Goal: Information Seeking & Learning: Learn about a topic

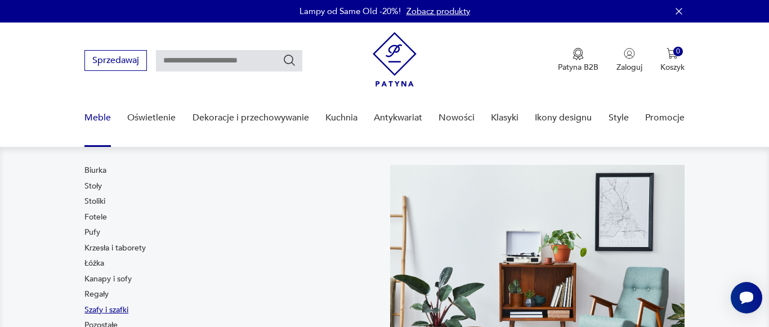
click at [123, 309] on link "Szafy i szafki" at bounding box center [106, 310] width 44 height 11
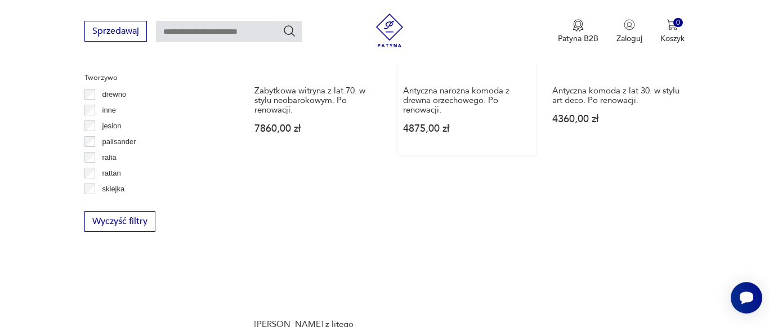
scroll to position [1626, 0]
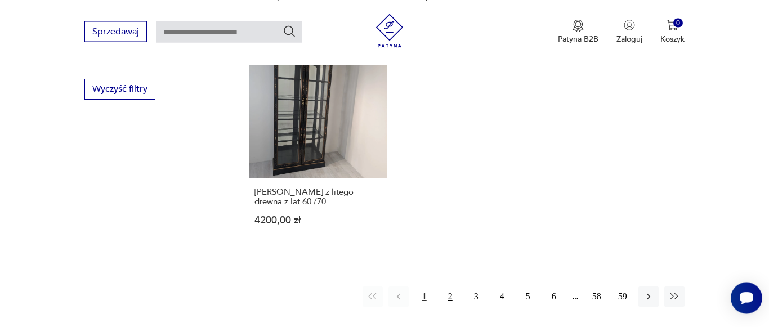
click at [452, 302] on button "2" at bounding box center [451, 297] width 20 height 20
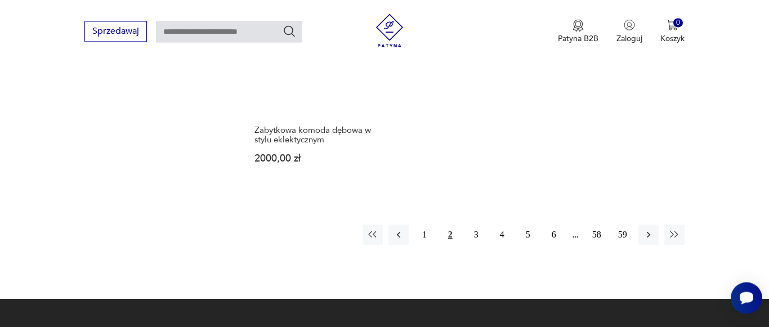
scroll to position [1679, 0]
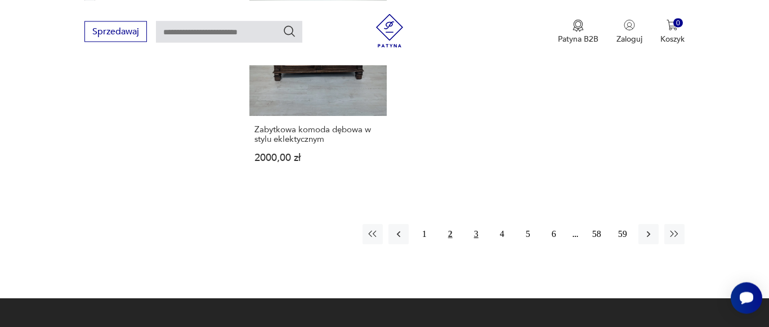
click at [471, 235] on button "3" at bounding box center [476, 234] width 20 height 20
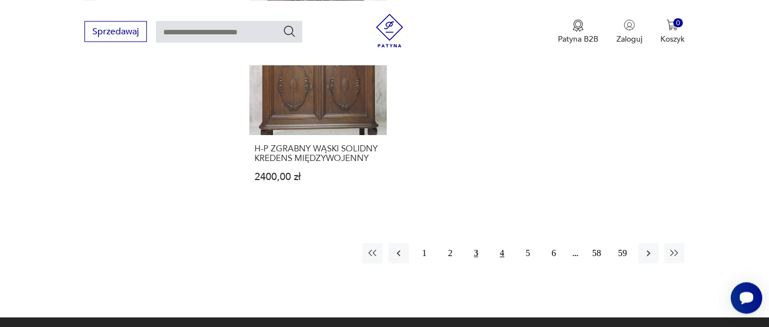
click at [505, 243] on button "4" at bounding box center [502, 253] width 20 height 20
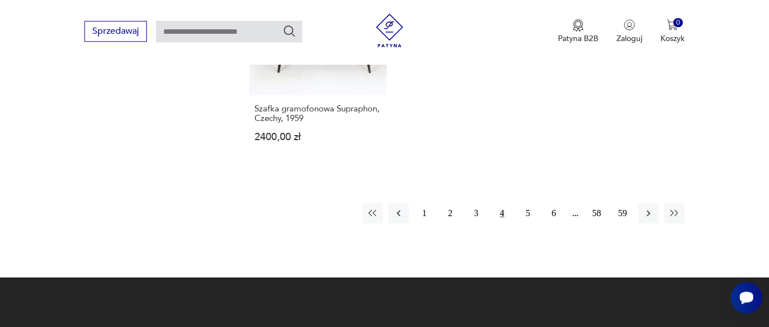
scroll to position [1794, 0]
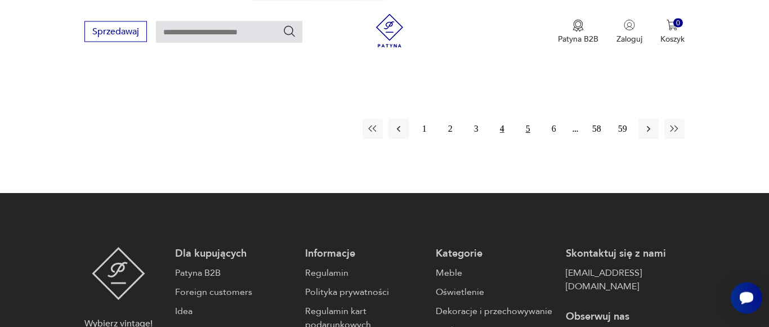
click at [526, 119] on button "5" at bounding box center [528, 129] width 20 height 20
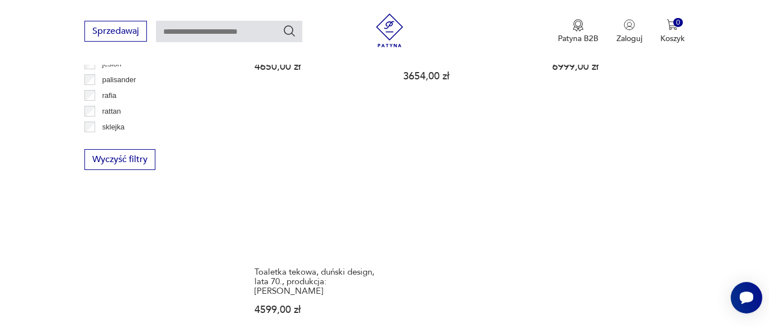
scroll to position [1621, 0]
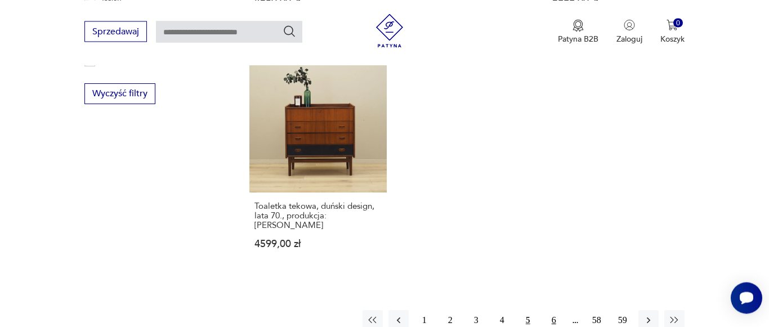
click at [554, 310] on button "6" at bounding box center [554, 320] width 20 height 20
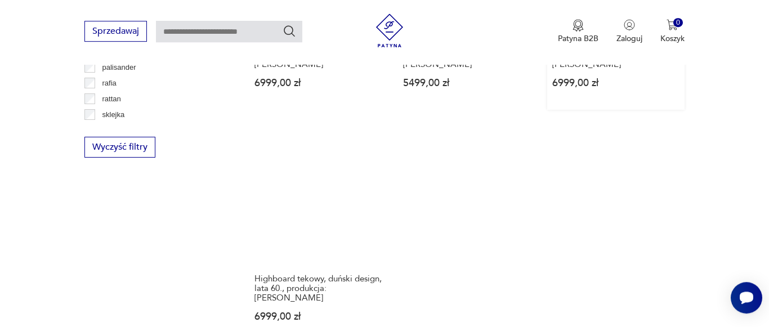
scroll to position [1621, 0]
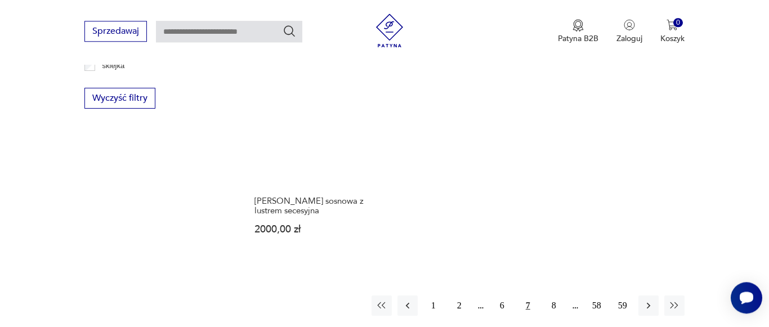
scroll to position [1736, 0]
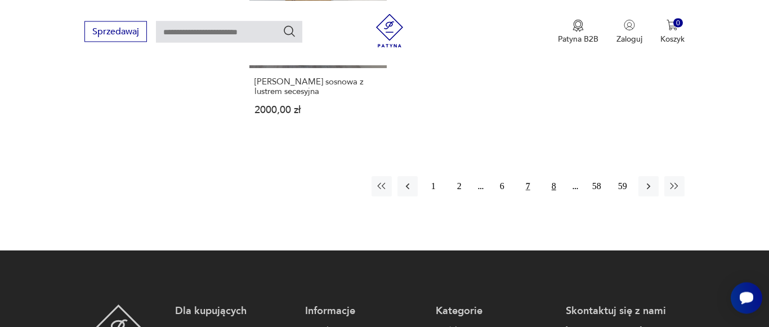
click at [549, 176] on button "8" at bounding box center [554, 186] width 20 height 20
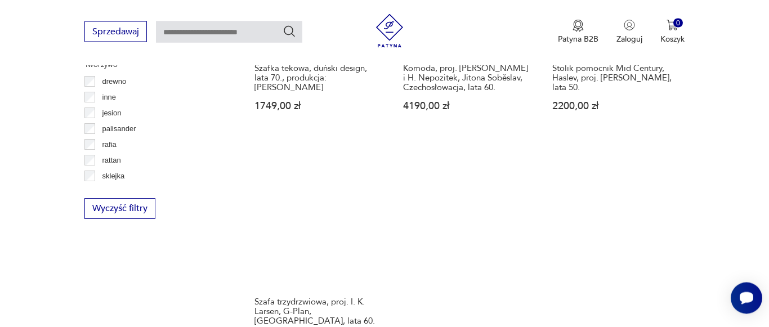
scroll to position [1679, 0]
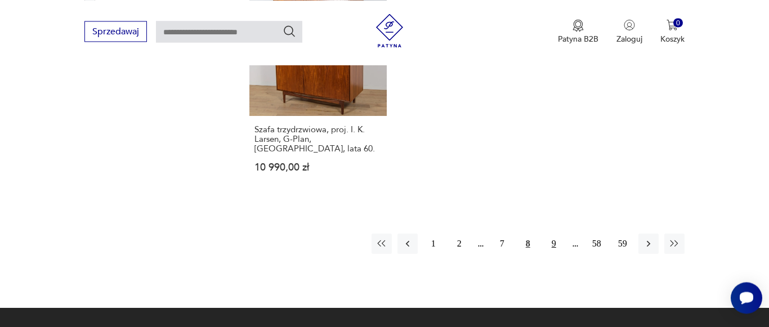
click at [555, 244] on button "9" at bounding box center [554, 244] width 20 height 20
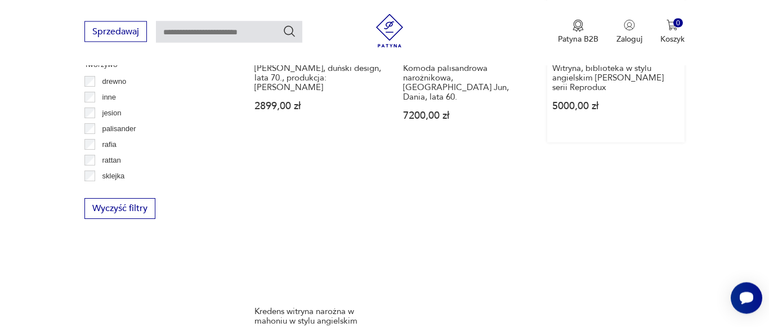
scroll to position [1736, 0]
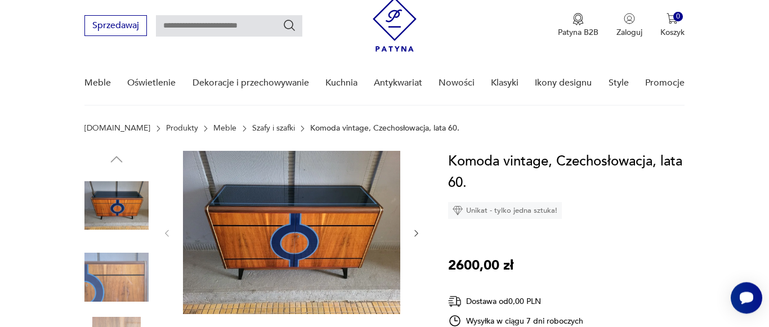
scroll to position [115, 0]
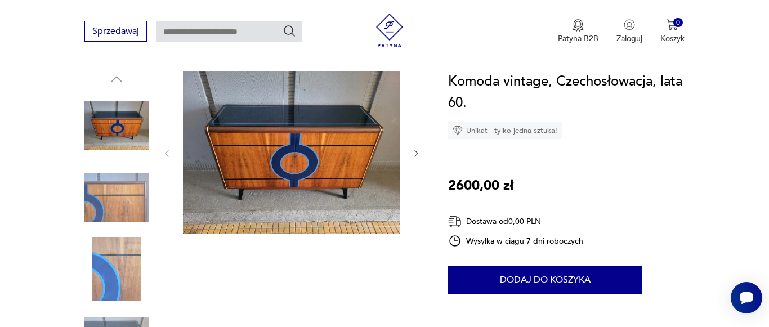
click at [150, 204] on div at bounding box center [252, 234] width 337 height 327
click at [136, 206] on img at bounding box center [116, 198] width 64 height 64
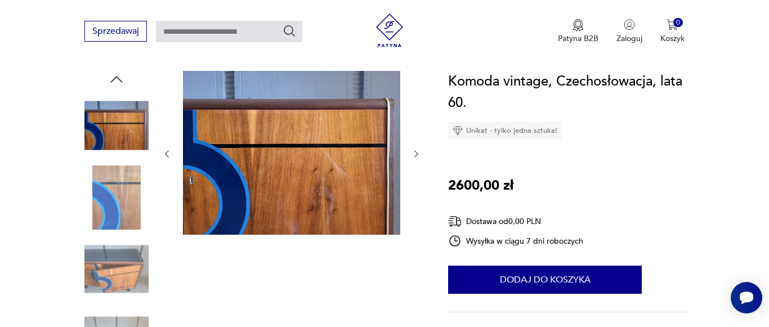
click at [128, 206] on img at bounding box center [116, 198] width 64 height 64
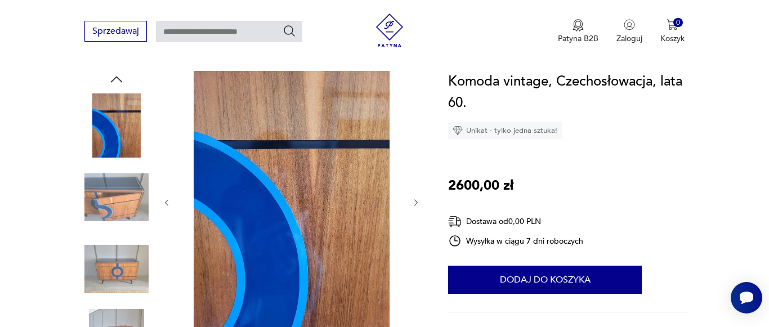
click at [118, 259] on img at bounding box center [116, 269] width 64 height 64
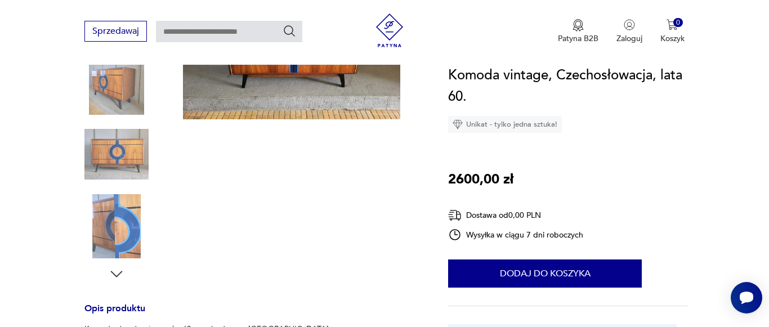
click at [123, 224] on img at bounding box center [116, 226] width 64 height 64
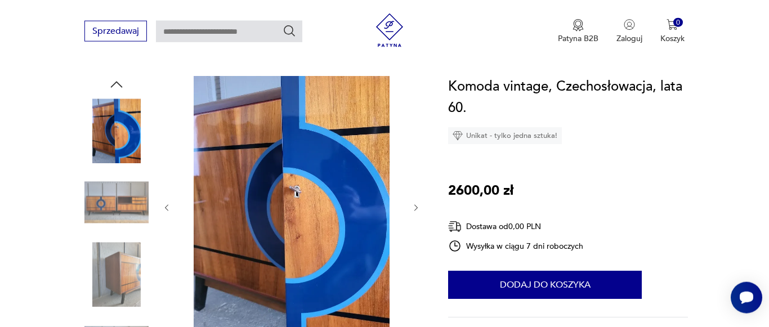
scroll to position [106, 0]
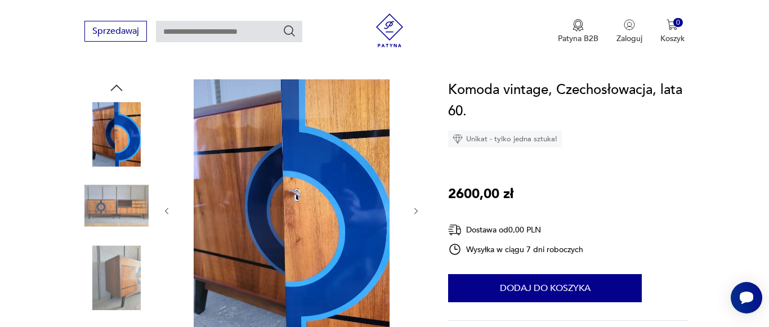
click at [115, 210] on img at bounding box center [116, 206] width 64 height 64
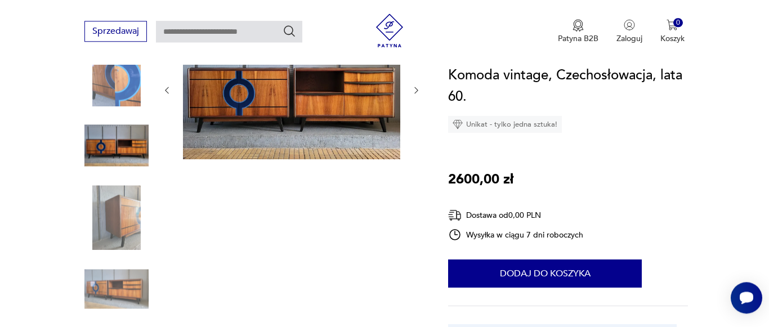
scroll to position [164, 0]
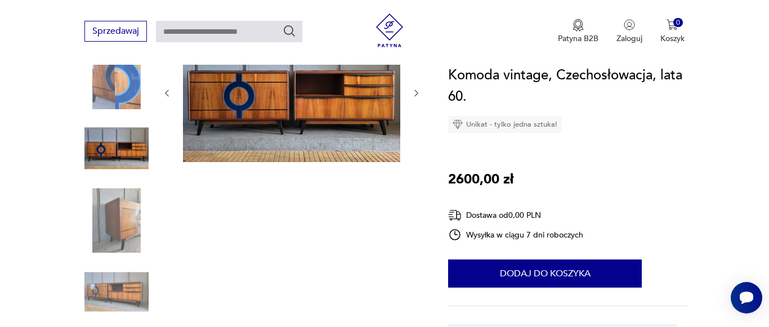
click at [132, 239] on img at bounding box center [116, 220] width 64 height 64
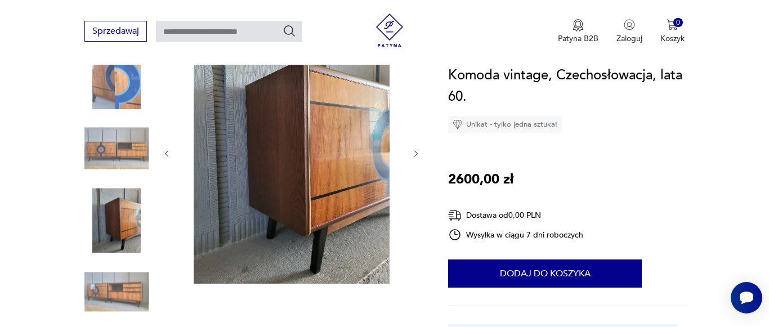
click at [131, 274] on img at bounding box center [116, 292] width 64 height 64
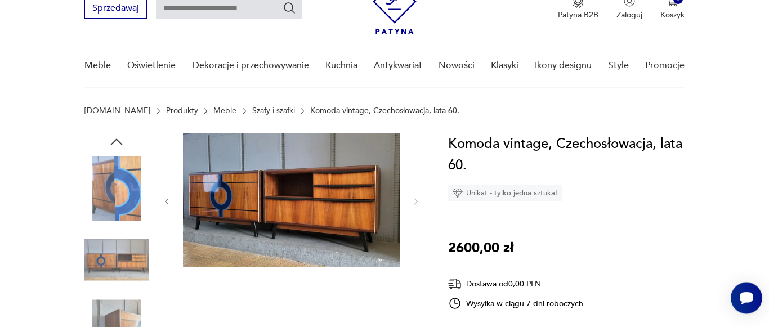
scroll to position [49, 0]
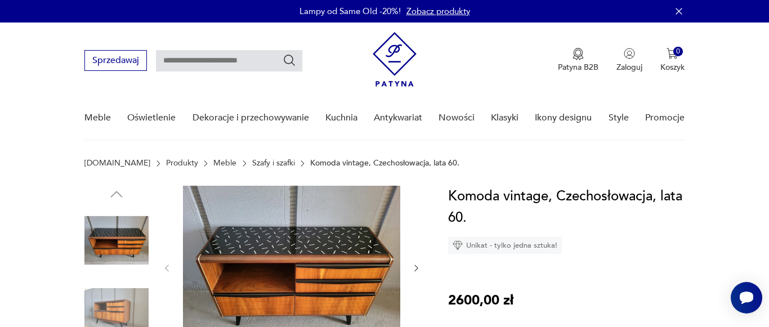
click at [133, 226] on img at bounding box center [116, 240] width 64 height 64
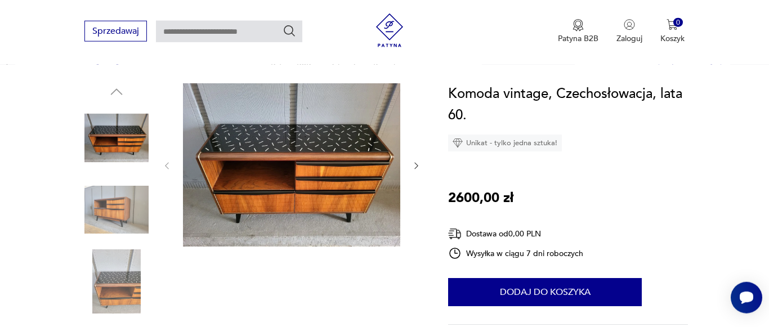
scroll to position [115, 0]
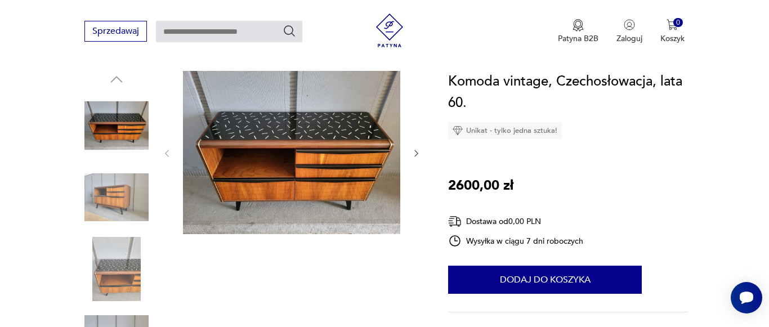
click at [106, 186] on img at bounding box center [116, 198] width 64 height 64
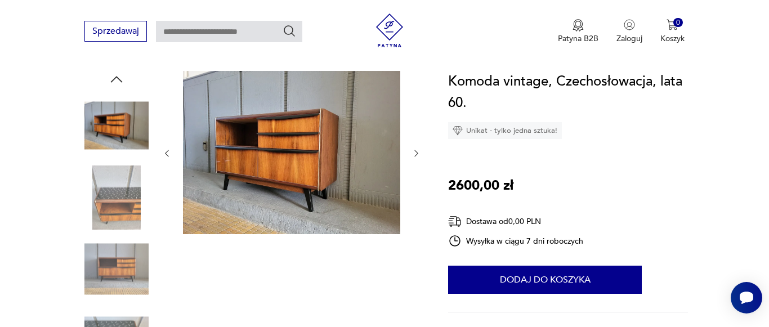
click at [118, 204] on img at bounding box center [116, 198] width 64 height 64
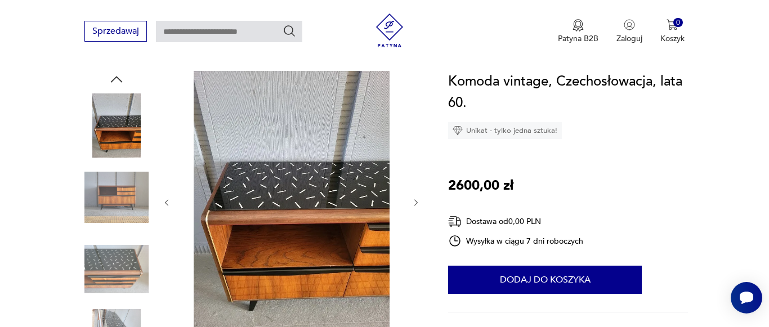
click at [109, 256] on img at bounding box center [116, 269] width 64 height 64
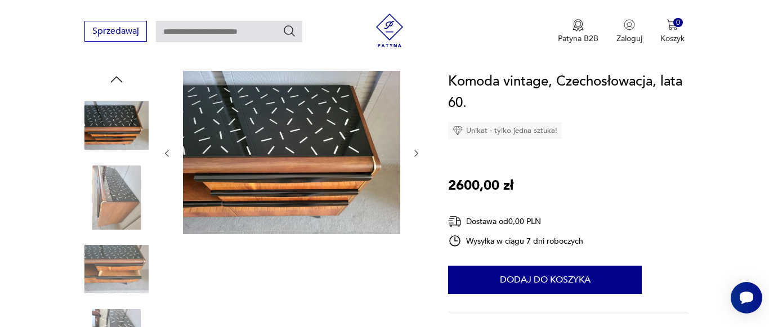
click at [108, 213] on img at bounding box center [116, 198] width 64 height 64
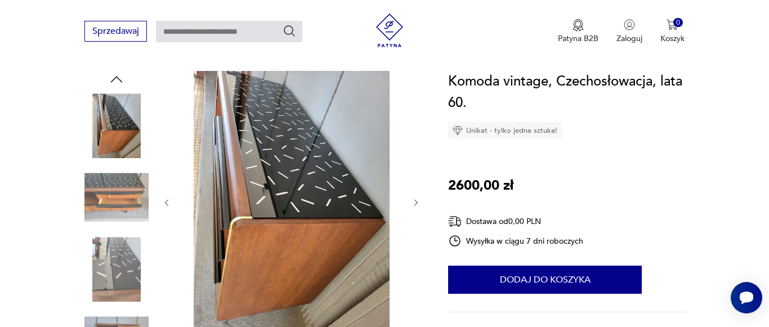
click at [120, 203] on img at bounding box center [116, 198] width 64 height 64
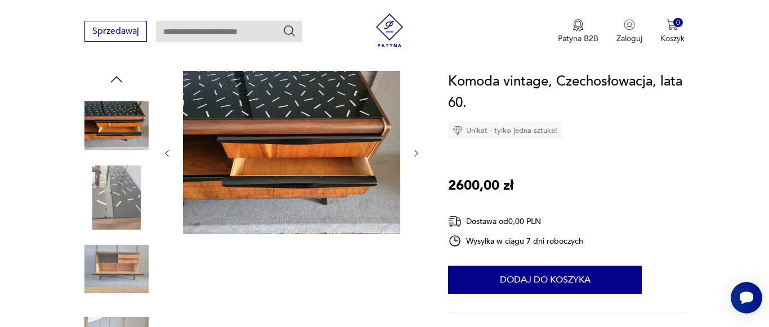
click at [127, 231] on div at bounding box center [116, 199] width 64 height 66
click at [129, 257] on img at bounding box center [116, 269] width 64 height 64
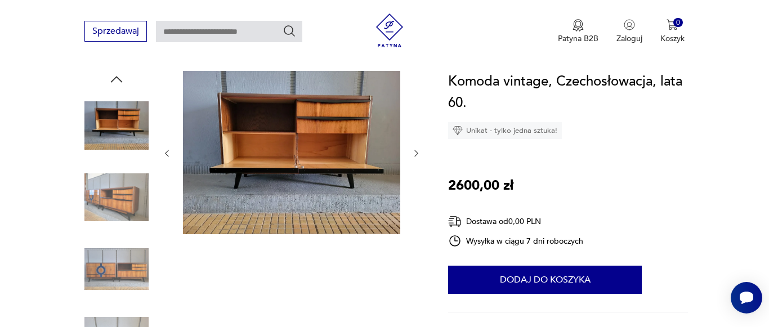
click at [110, 277] on img at bounding box center [116, 269] width 64 height 64
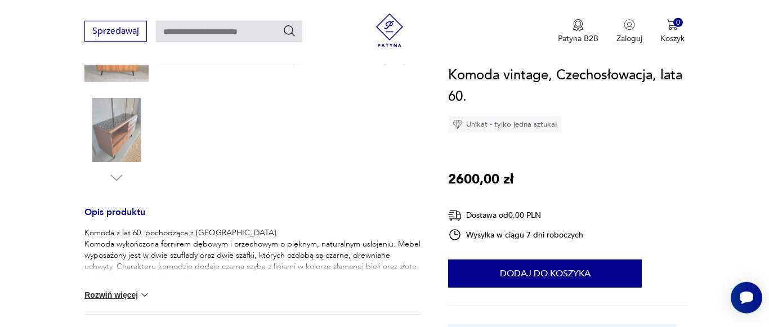
scroll to position [345, 0]
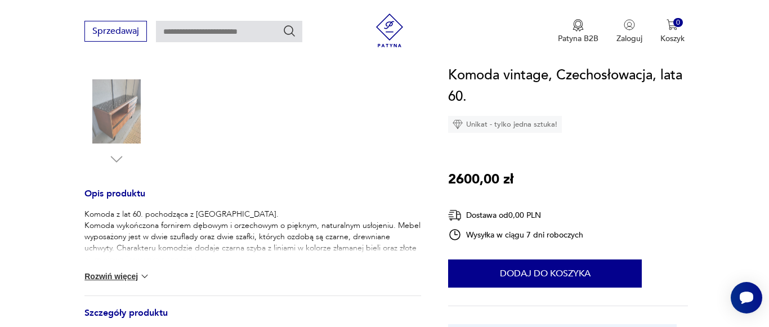
click at [139, 275] on button "Rozwiń więcej" at bounding box center [116, 276] width 65 height 11
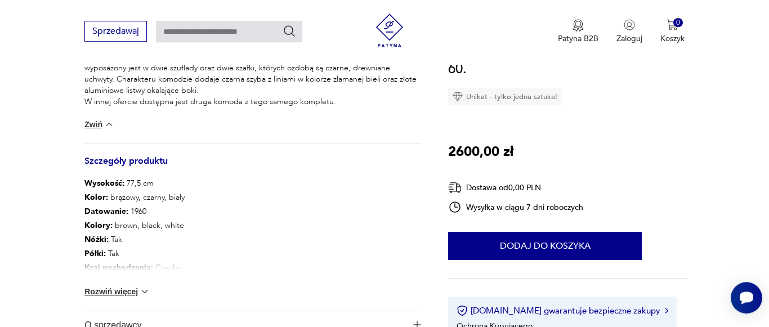
scroll to position [517, 0]
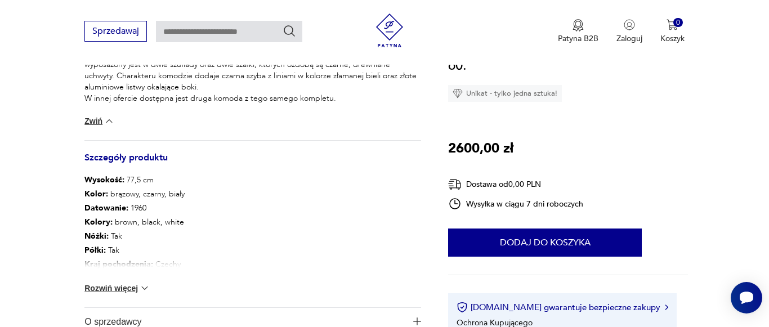
click at [145, 289] on img at bounding box center [144, 288] width 11 height 11
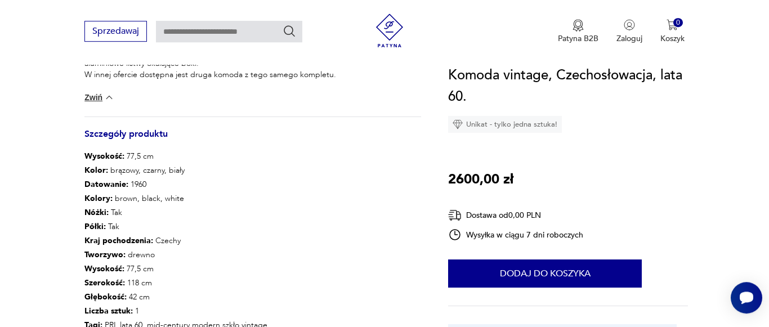
scroll to position [460, 0]
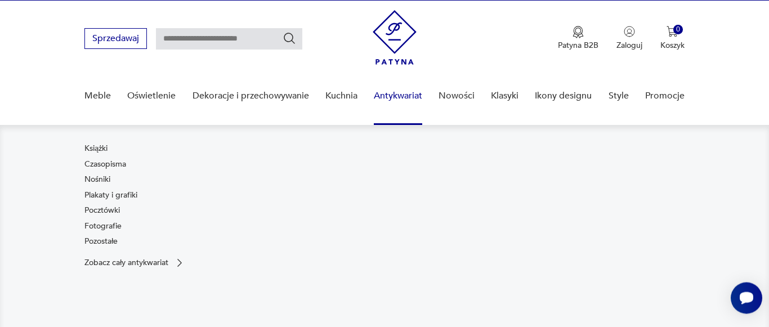
scroll to position [172, 0]
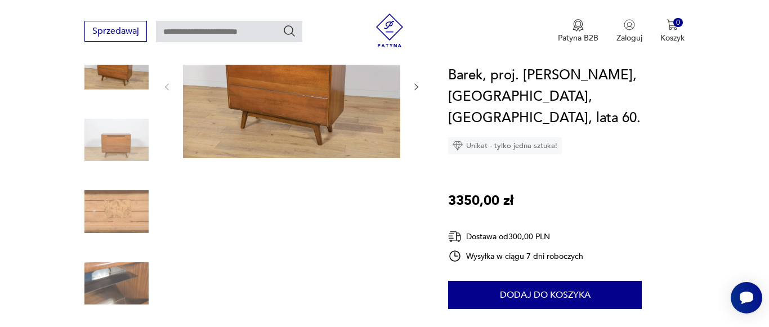
click at [135, 145] on img at bounding box center [116, 140] width 64 height 64
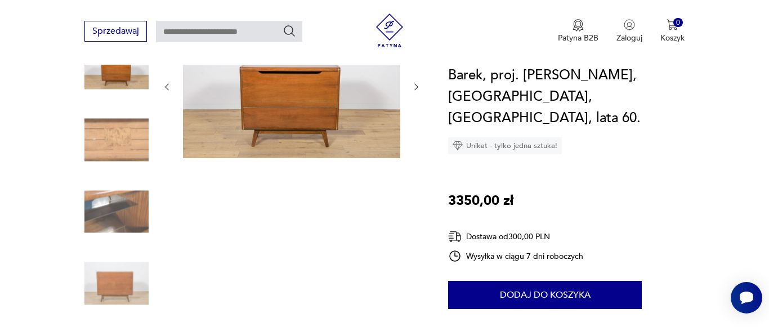
click at [115, 153] on img at bounding box center [116, 140] width 64 height 64
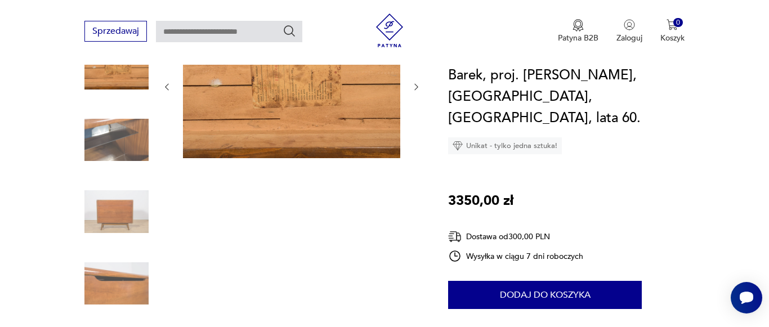
click at [118, 147] on img at bounding box center [116, 140] width 64 height 64
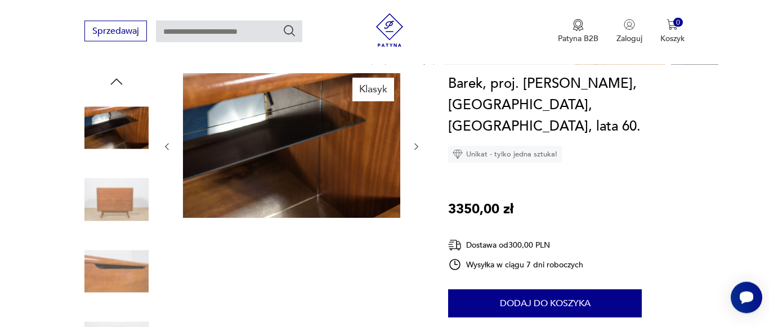
scroll to position [115, 0]
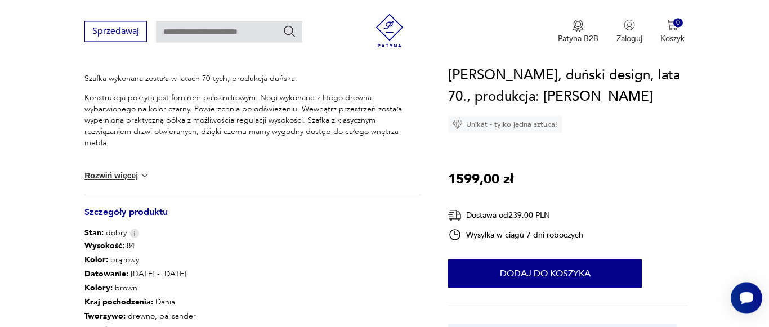
scroll to position [575, 0]
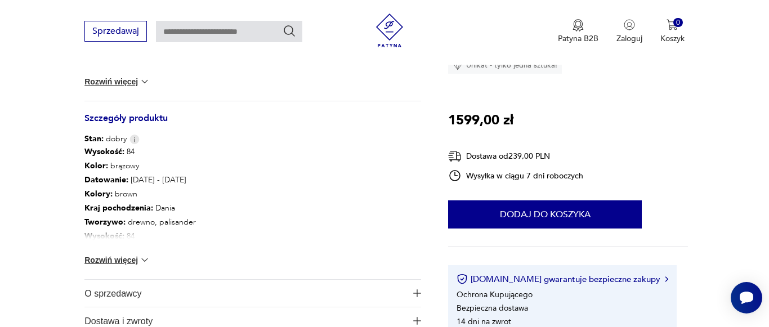
click at [145, 261] on img at bounding box center [144, 260] width 11 height 11
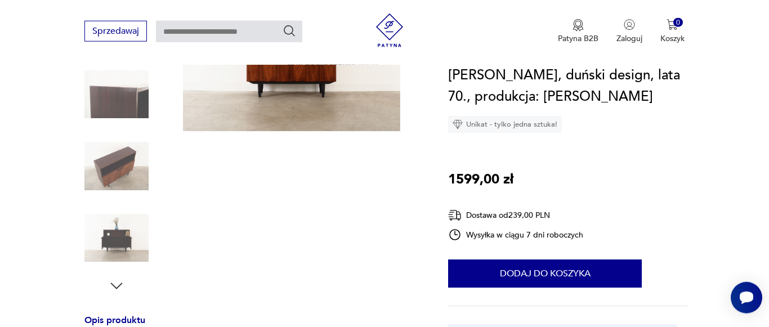
scroll to position [115, 0]
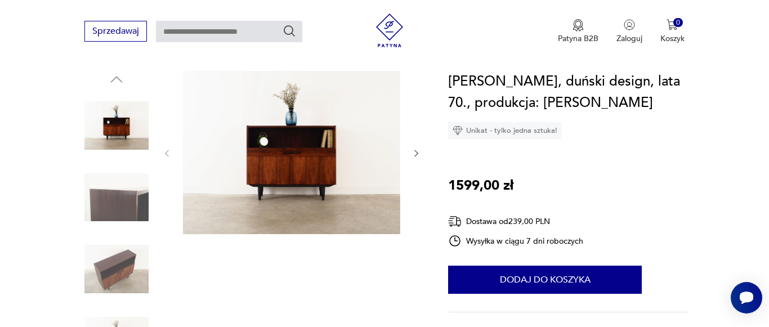
click at [415, 150] on icon "button" at bounding box center [417, 154] width 10 height 10
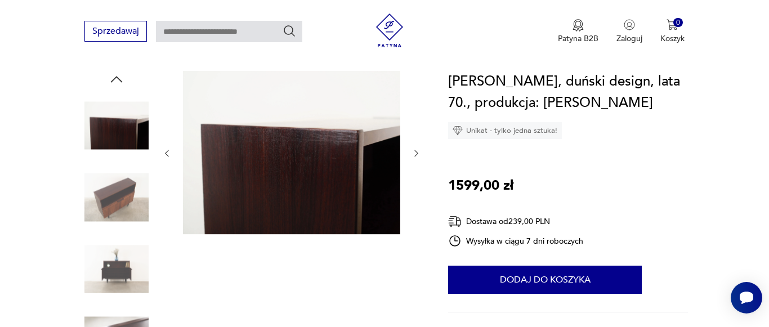
click at [415, 150] on icon "button" at bounding box center [417, 154] width 10 height 10
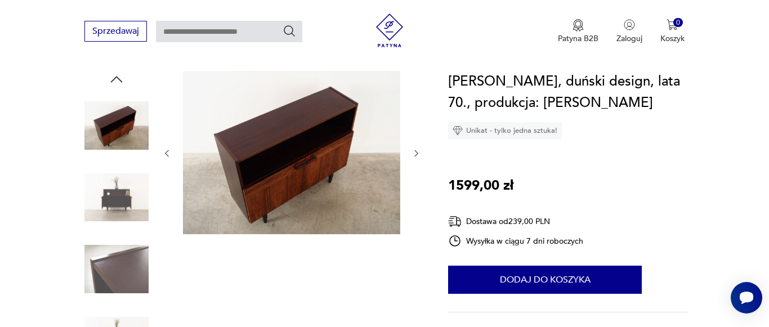
click at [415, 150] on icon "button" at bounding box center [417, 154] width 10 height 10
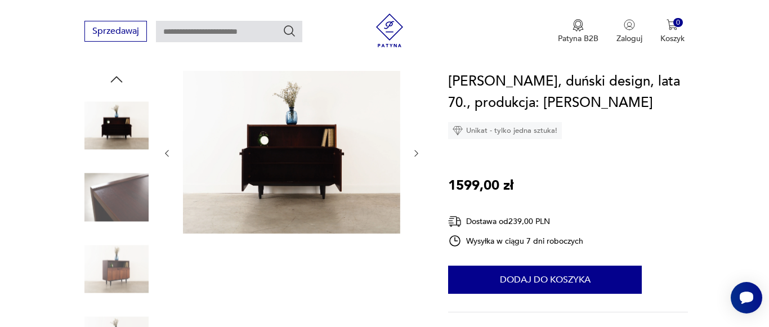
click at [415, 150] on icon "button" at bounding box center [417, 154] width 10 height 10
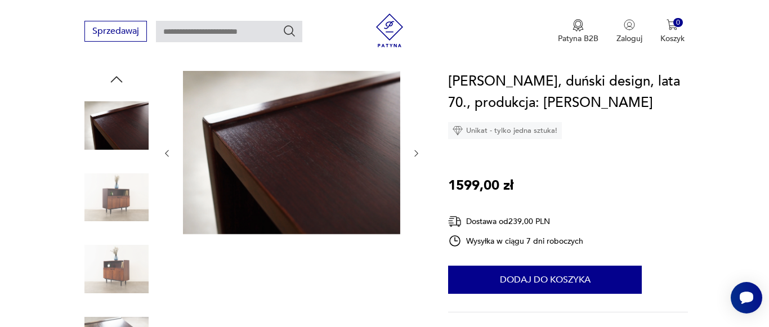
click at [415, 150] on icon "button" at bounding box center [417, 154] width 10 height 10
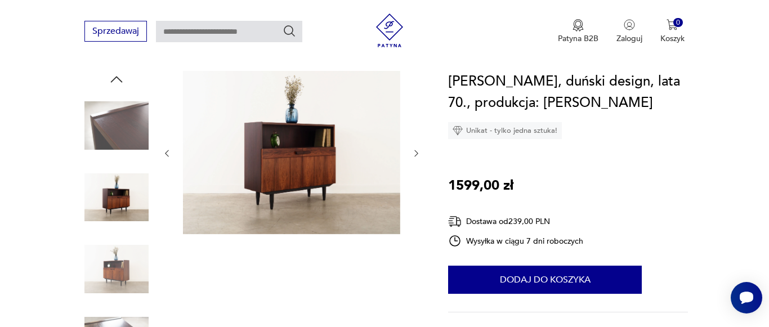
click at [419, 157] on icon "button" at bounding box center [417, 154] width 10 height 10
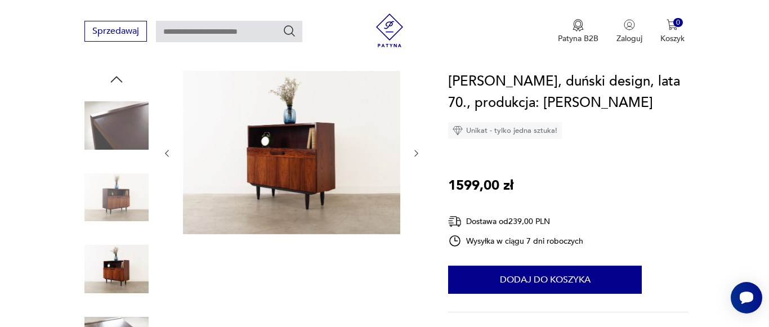
click at [419, 157] on icon "button" at bounding box center [417, 154] width 10 height 10
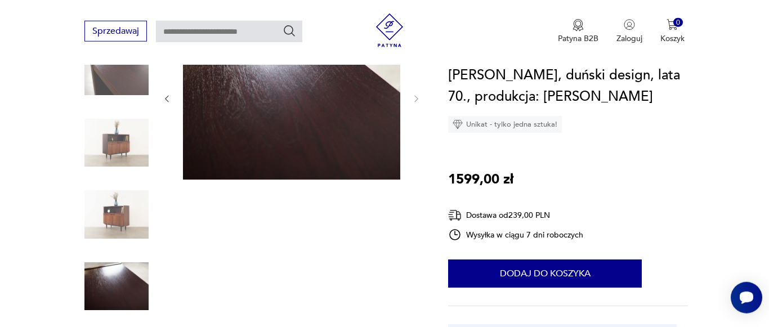
scroll to position [230, 0]
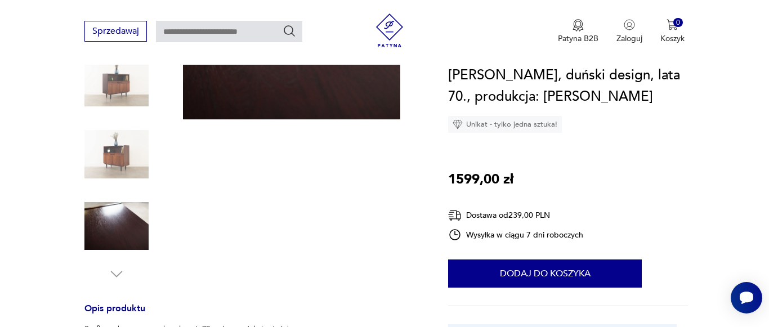
click at [138, 211] on img at bounding box center [116, 226] width 64 height 64
click at [123, 65] on img at bounding box center [116, 83] width 64 height 64
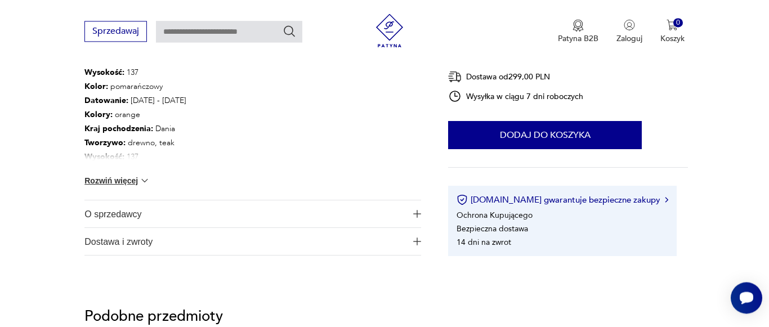
scroll to position [689, 0]
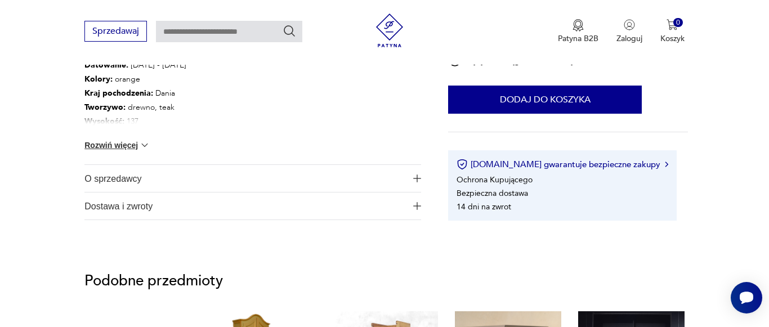
click at [145, 143] on img at bounding box center [144, 145] width 11 height 11
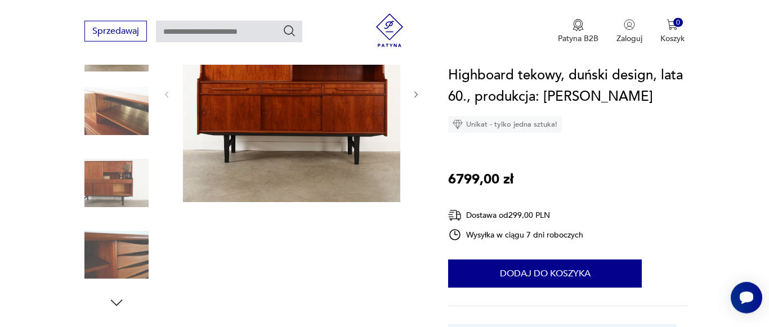
scroll to position [115, 0]
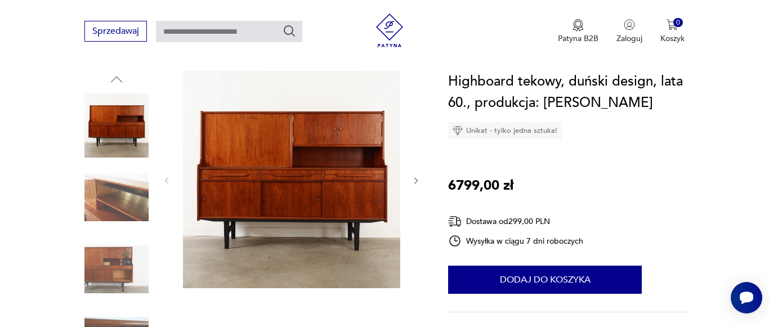
click at [417, 182] on icon "button" at bounding box center [416, 180] width 3 height 7
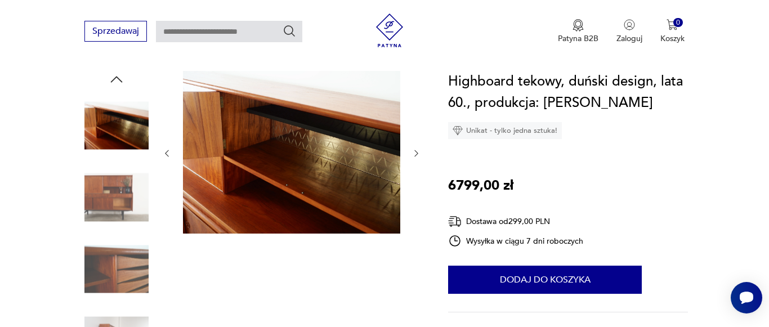
click at [417, 182] on div at bounding box center [291, 153] width 259 height 165
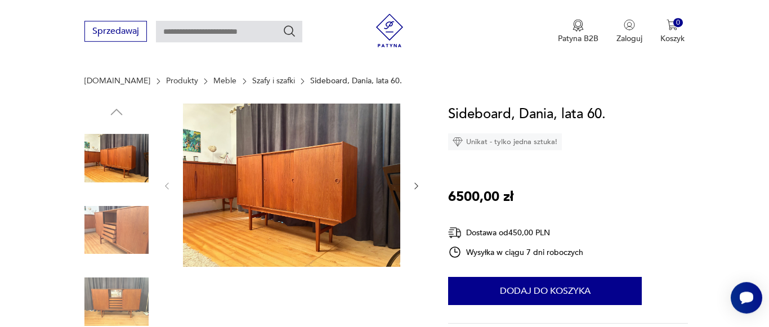
scroll to position [57, 0]
